Goal: Navigation & Orientation: Find specific page/section

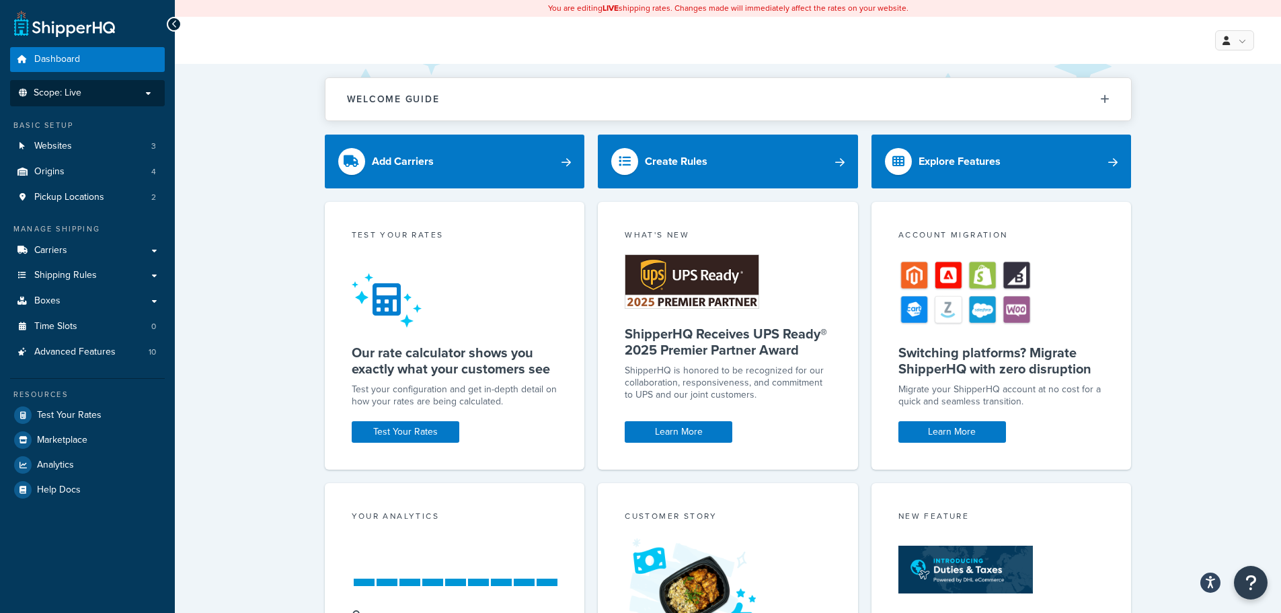
click at [78, 91] on span "Scope: Live" at bounding box center [58, 92] width 48 height 11
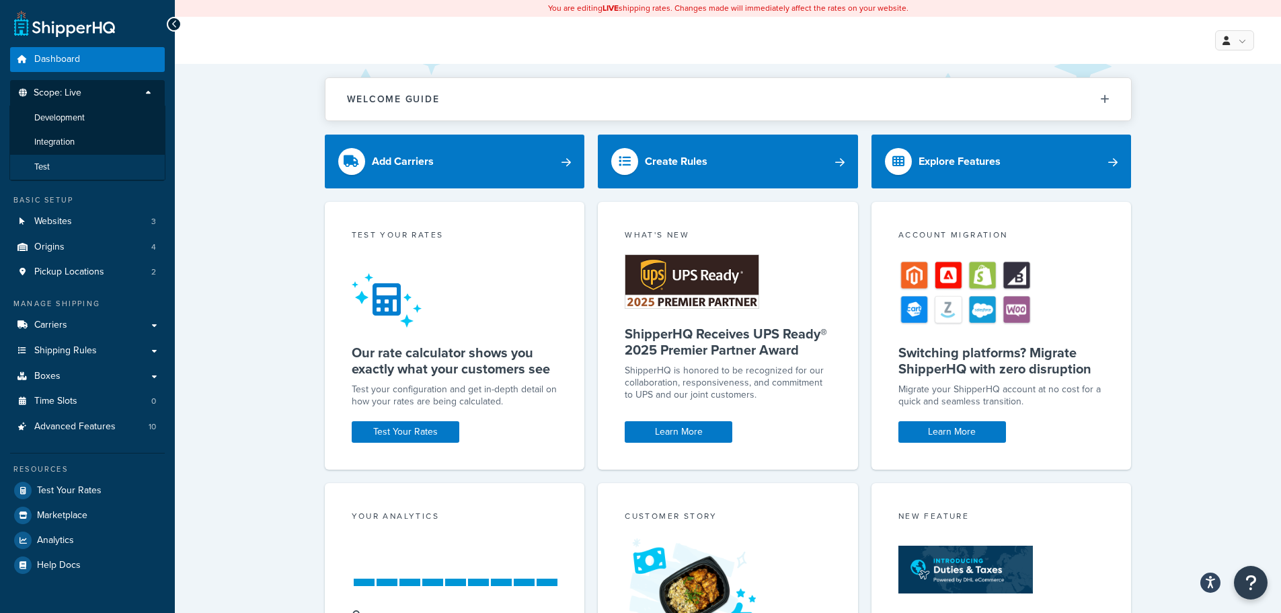
click at [54, 169] on li "Test" at bounding box center [87, 167] width 156 height 25
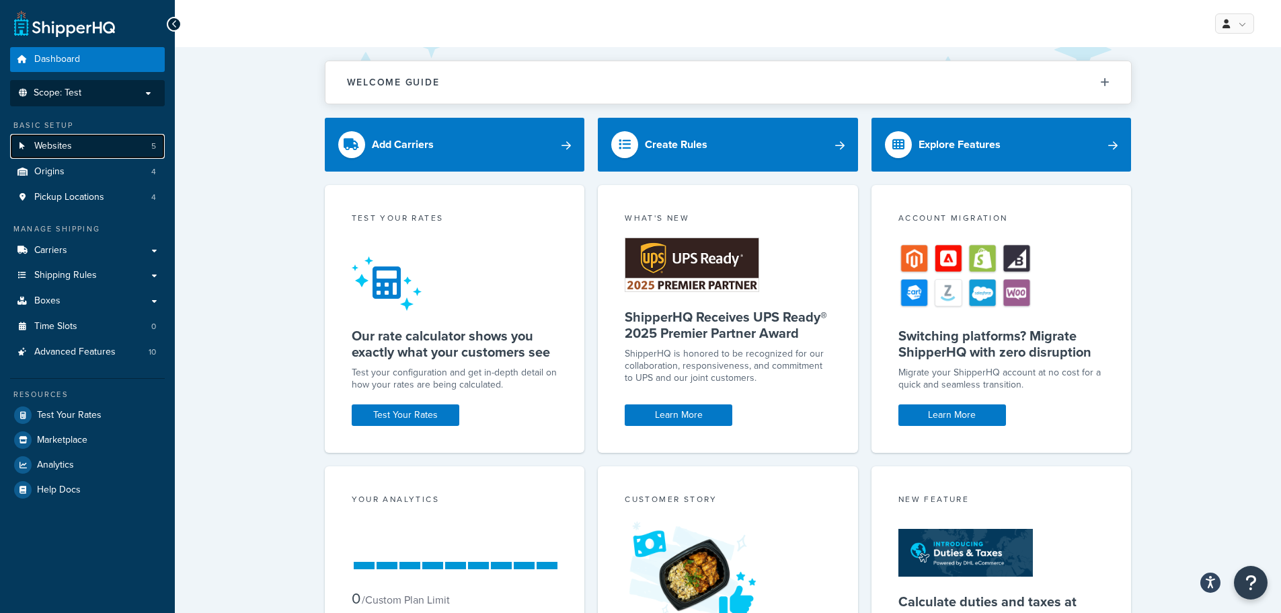
click at [99, 155] on link "Websites 5" at bounding box center [87, 146] width 155 height 25
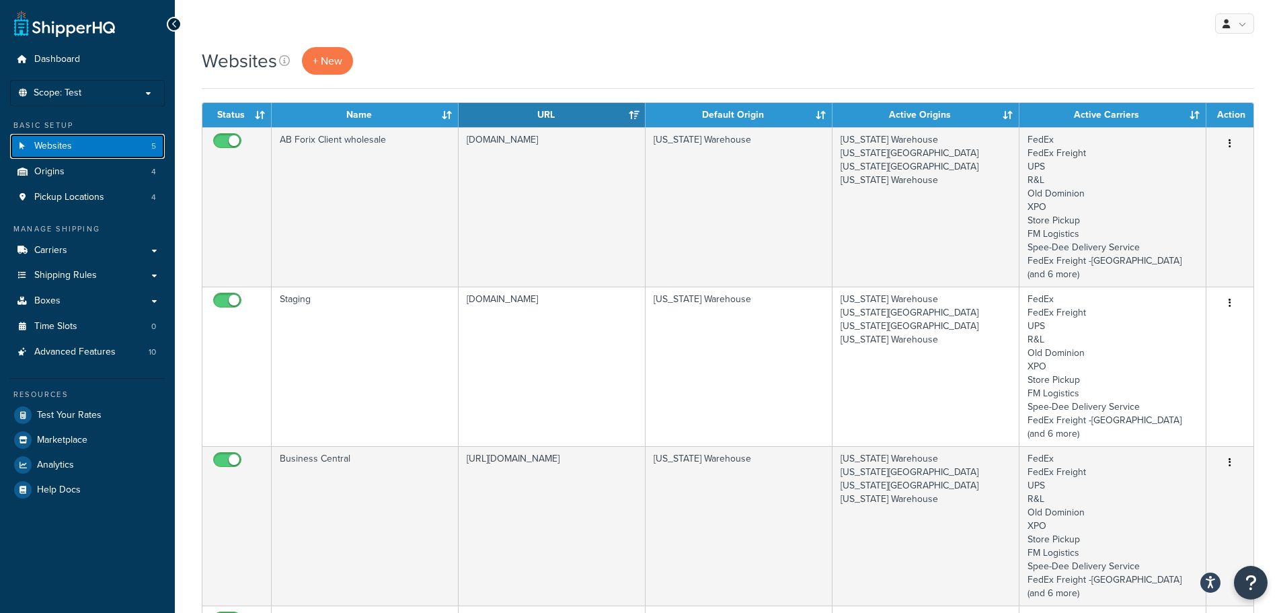
click at [63, 151] on span "Websites" at bounding box center [53, 146] width 38 height 11
click at [95, 85] on li "Scope: Test Live Development Integration" at bounding box center [87, 93] width 155 height 26
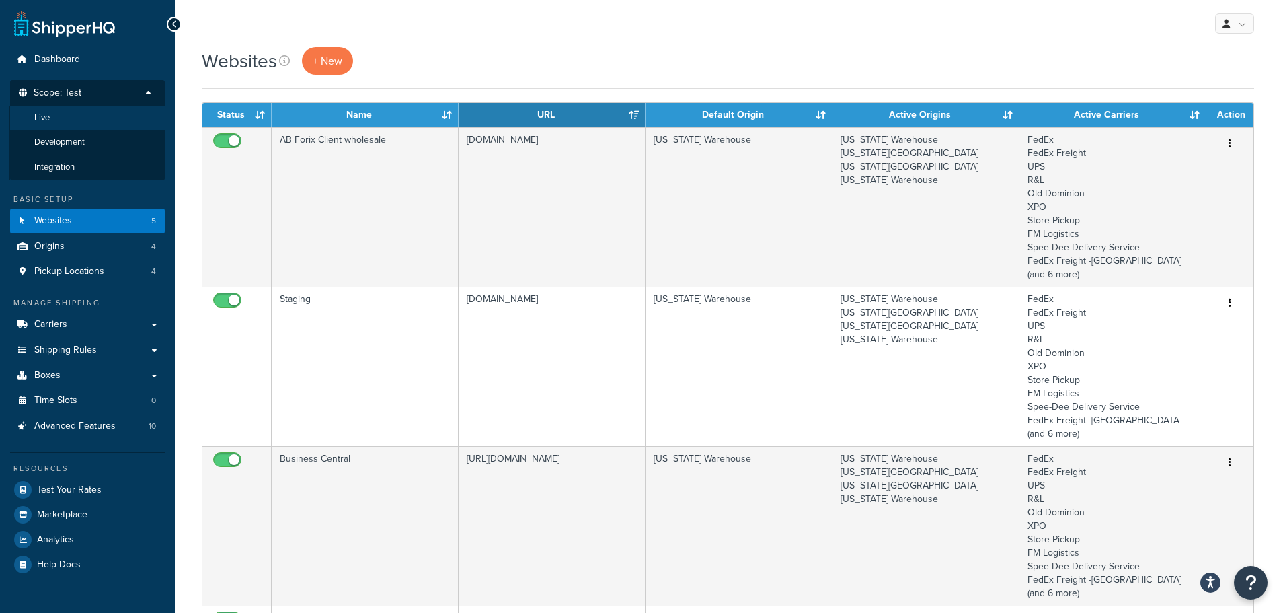
click at [71, 119] on li "Live" at bounding box center [87, 118] width 156 height 25
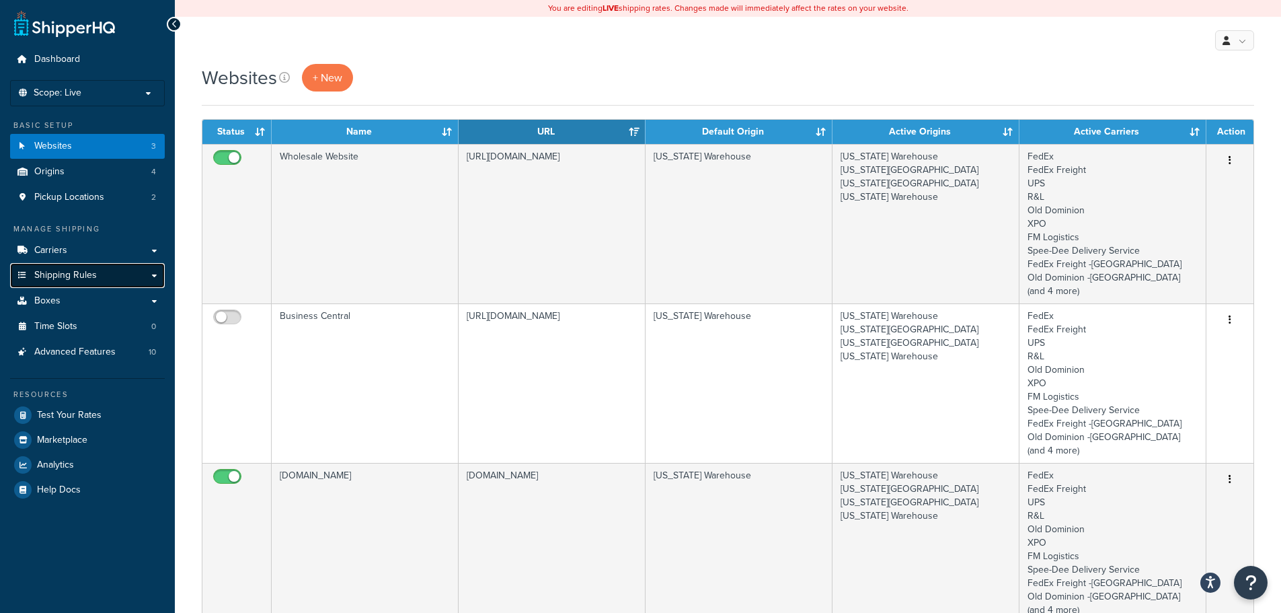
click at [74, 273] on span "Shipping Rules" at bounding box center [65, 275] width 63 height 11
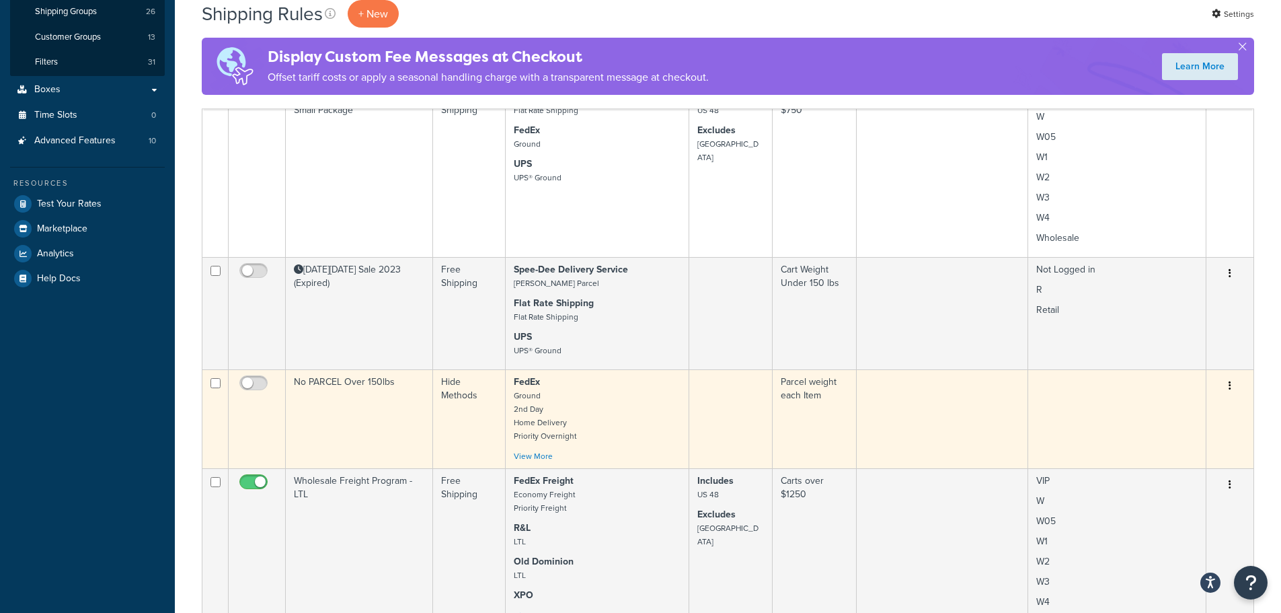
scroll to position [403, 0]
